Goal: Communication & Community: Participate in discussion

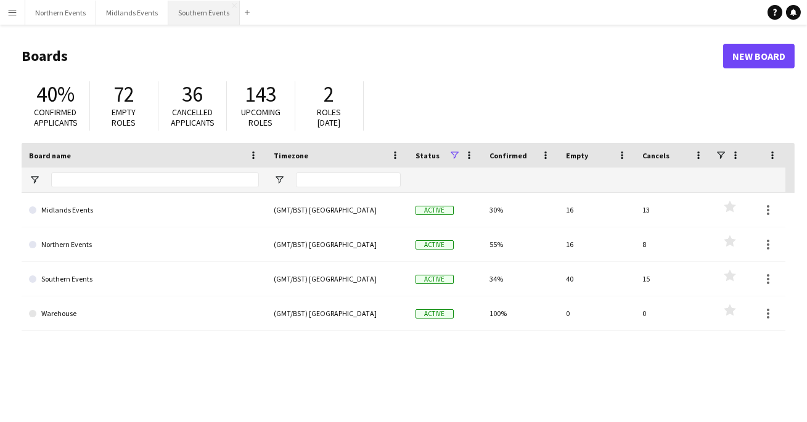
click at [195, 4] on button "Southern Events Close" at bounding box center [203, 13] width 71 height 24
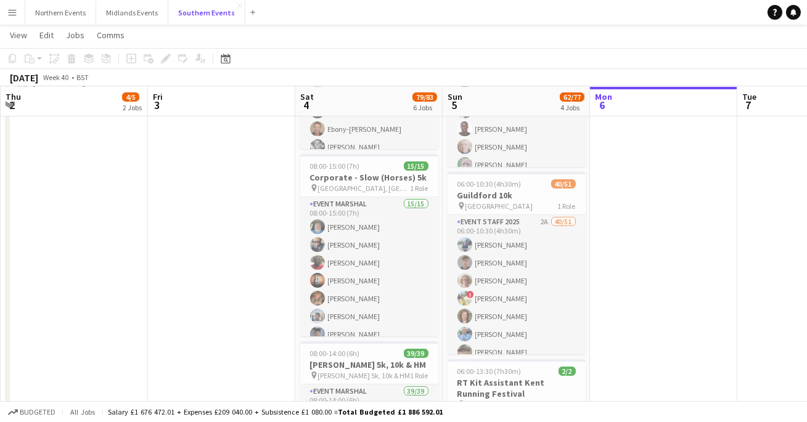
scroll to position [266, 0]
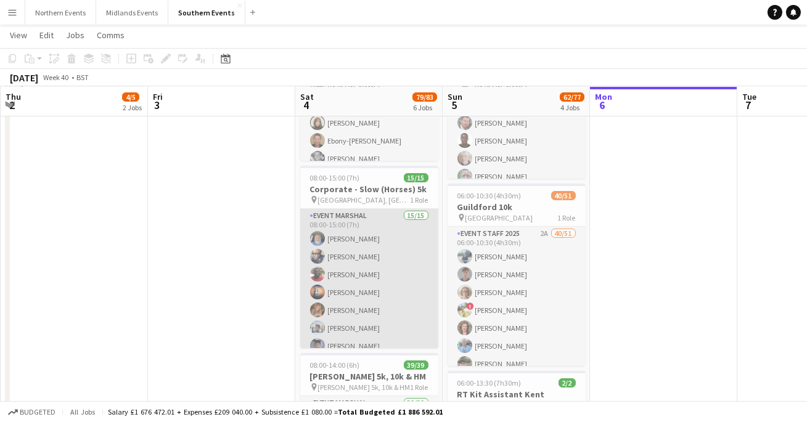
click at [388, 278] on app-card-role "Event Marshal 15/15 08:00-15:00 (7h) [PERSON_NAME] [PERSON_NAME] [PERSON_NAME] …" at bounding box center [369, 357] width 138 height 296
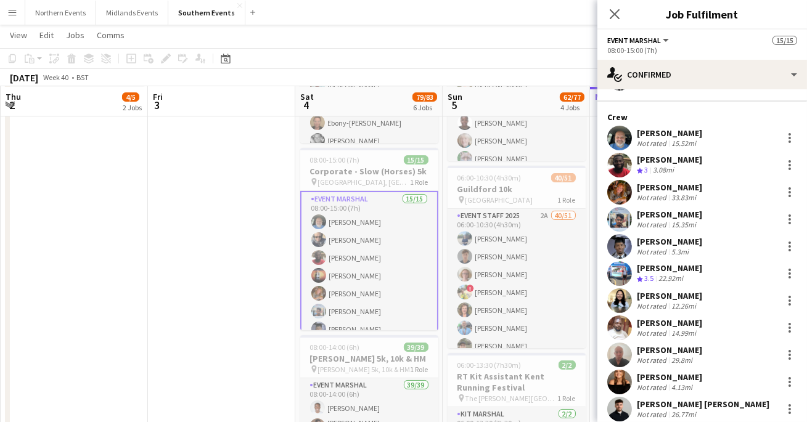
scroll to position [126, 0]
click at [791, 295] on div at bounding box center [789, 301] width 15 height 15
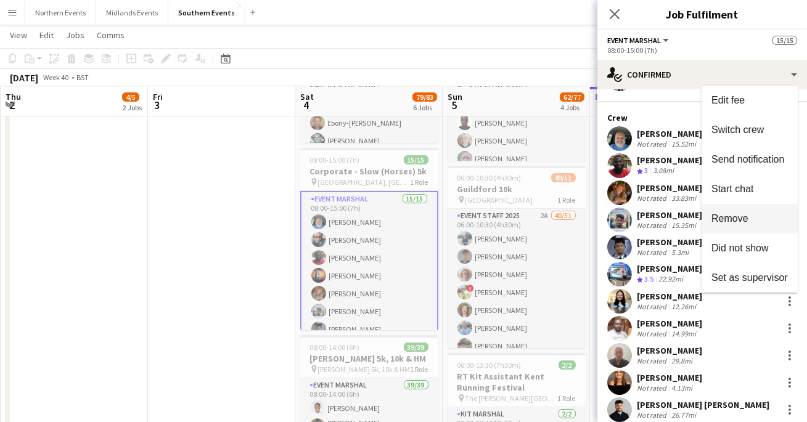
click at [740, 210] on button "Remove" at bounding box center [749, 219] width 96 height 30
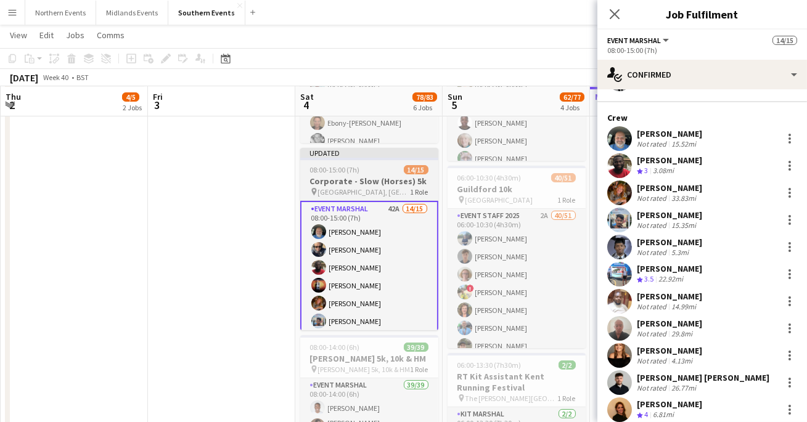
click at [386, 184] on h3 "Corporate - Slow (Horses) 5k" at bounding box center [369, 181] width 138 height 11
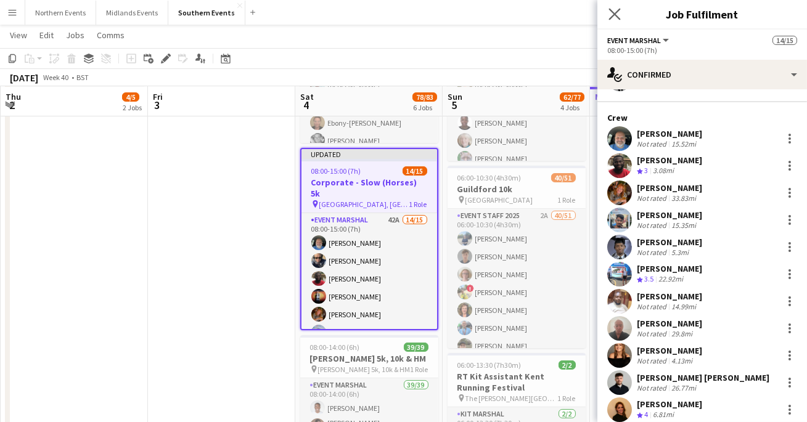
click at [614, 21] on app-icon "Close pop-in" at bounding box center [615, 15] width 18 height 18
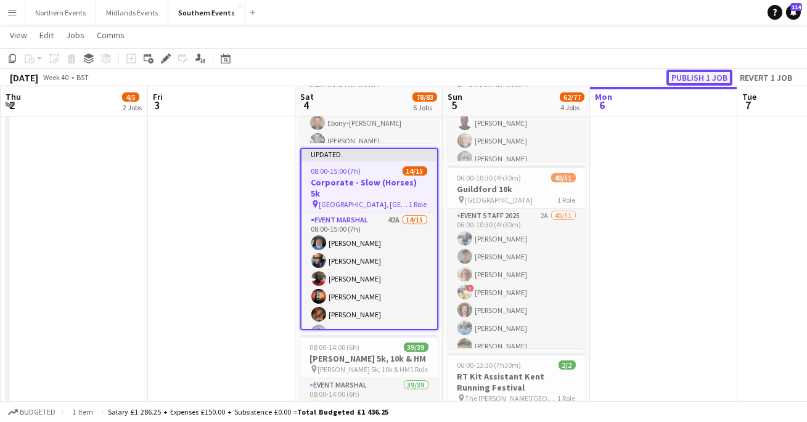
click at [699, 75] on button "Publish 1 job" at bounding box center [699, 78] width 66 height 16
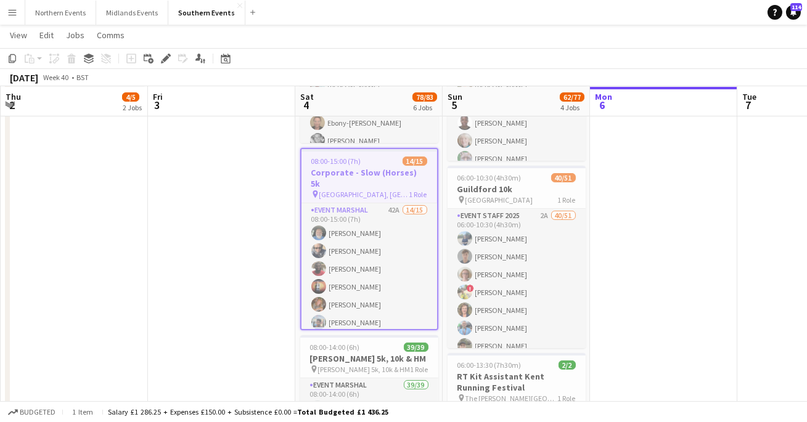
click at [15, 21] on button "Menu" at bounding box center [12, 12] width 25 height 25
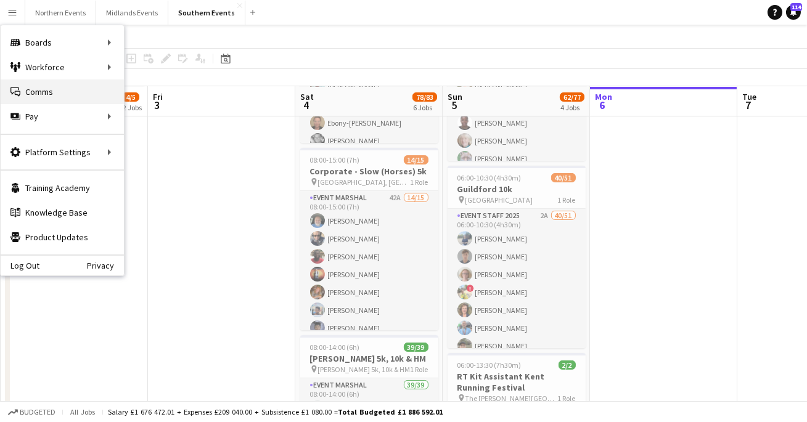
click at [33, 88] on link "Comms Comms" at bounding box center [62, 92] width 123 height 25
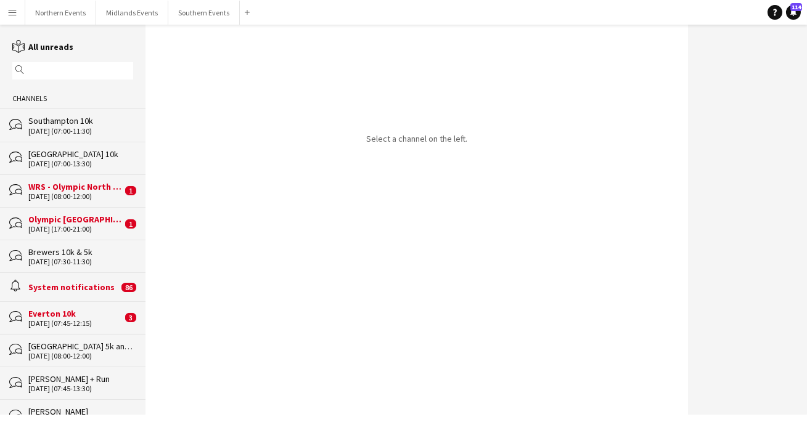
click at [83, 76] on div "magnifier" at bounding box center [72, 70] width 121 height 17
click at [81, 76] on div "magnifier" at bounding box center [72, 70] width 121 height 17
click at [70, 72] on input "text" at bounding box center [78, 70] width 103 height 11
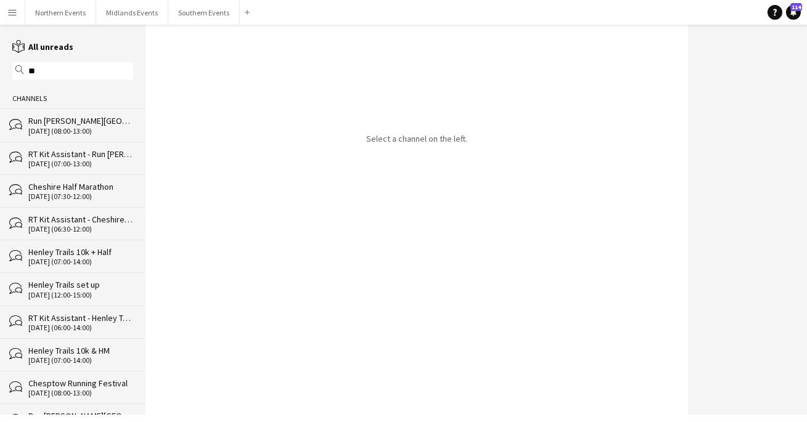
type input "**"
click at [92, 127] on div "[DATE] (08:00-13:00)" at bounding box center [80, 131] width 105 height 9
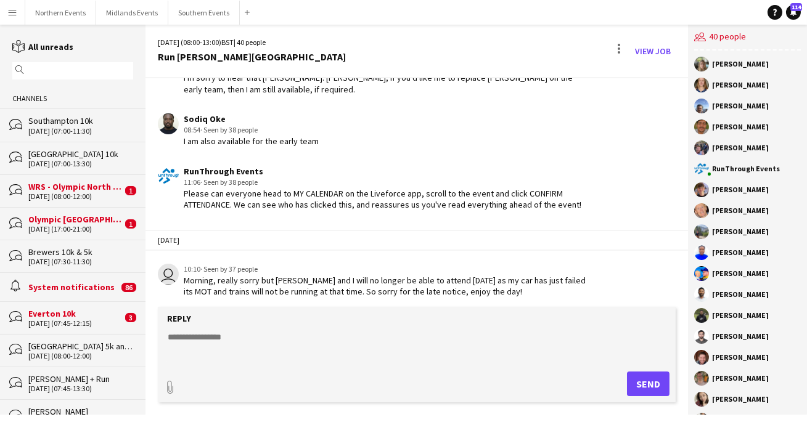
scroll to position [1587, 0]
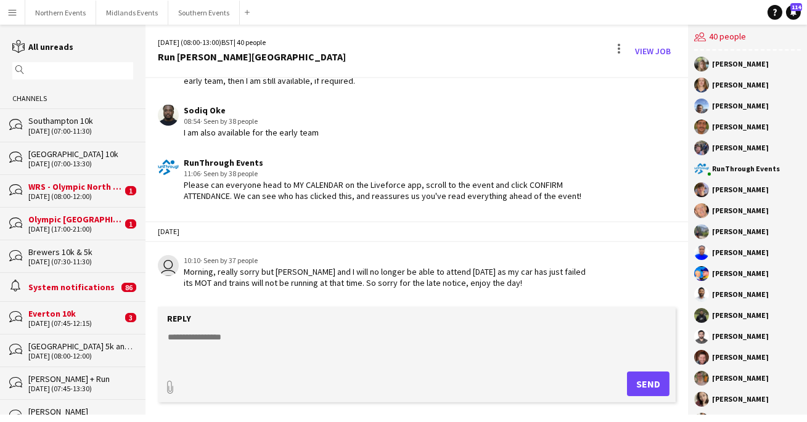
click at [98, 65] on input "text" at bounding box center [78, 70] width 103 height 11
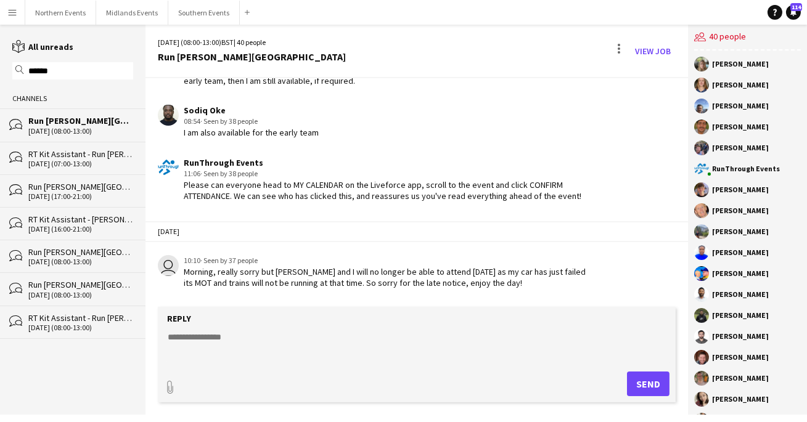
type input "******"
click at [62, 194] on div "[DATE] (17:00-21:00)" at bounding box center [80, 196] width 105 height 9
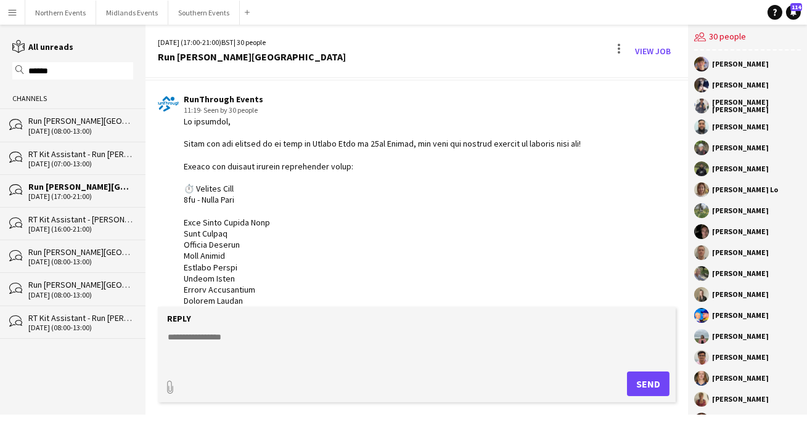
scroll to position [31, 0]
click at [53, 118] on div "Run [PERSON_NAME][GEOGRAPHIC_DATA]" at bounding box center [80, 120] width 105 height 11
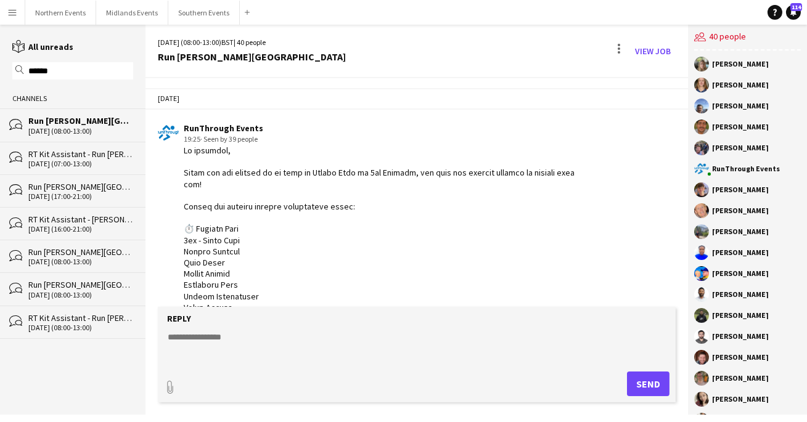
click at [64, 197] on div "[DATE] (17:00-21:00)" at bounding box center [80, 196] width 105 height 9
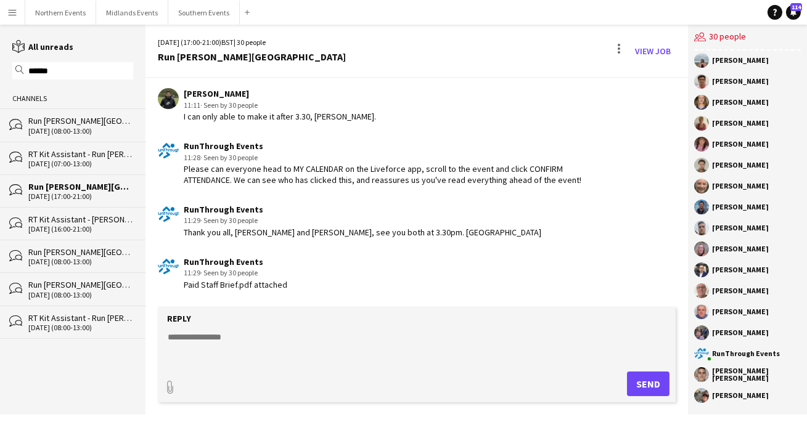
scroll to position [2009, 0]
click at [77, 129] on div "[DATE] (08:00-13:00)" at bounding box center [80, 131] width 105 height 9
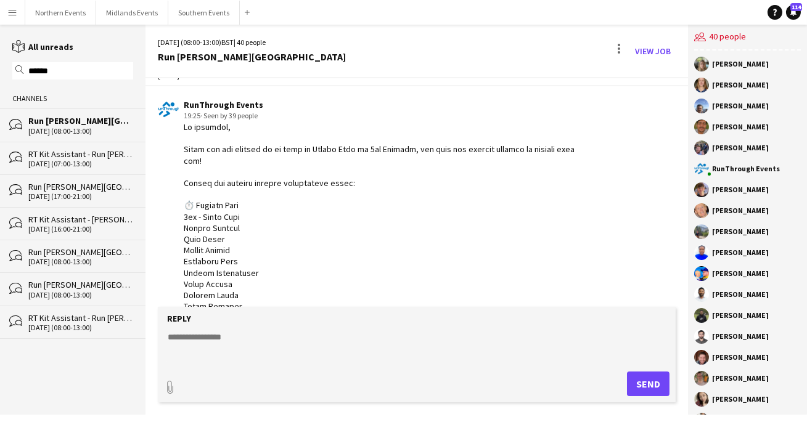
scroll to position [31, 0]
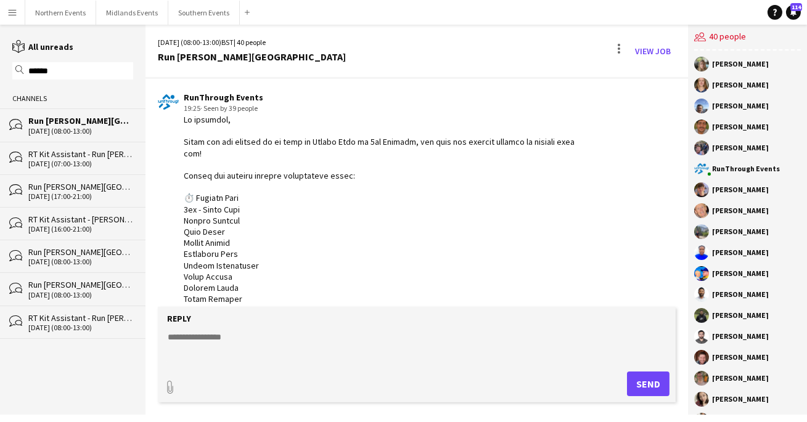
click at [69, 255] on div "Run [PERSON_NAME][GEOGRAPHIC_DATA]" at bounding box center [80, 252] width 105 height 11
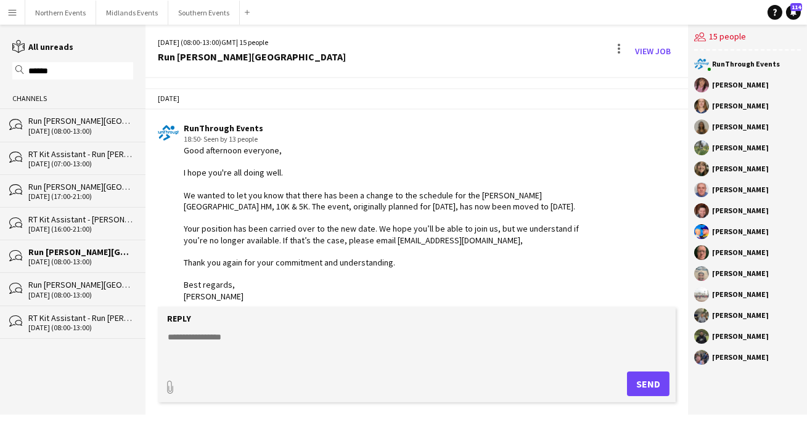
click at [60, 121] on div "Run [PERSON_NAME][GEOGRAPHIC_DATA]" at bounding box center [80, 120] width 105 height 11
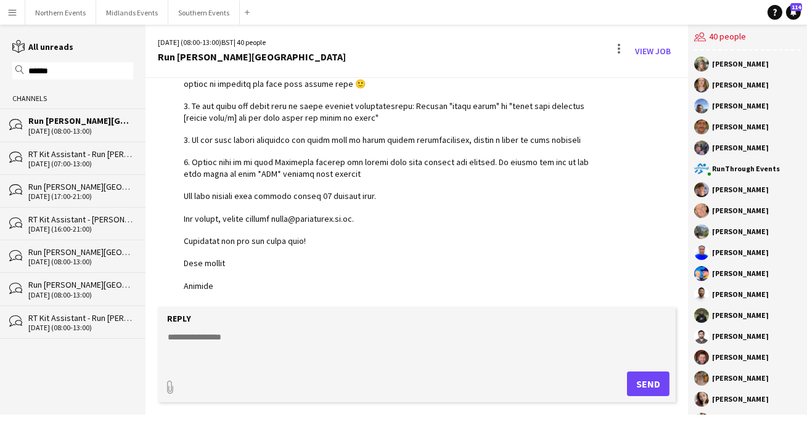
scroll to position [2624, 0]
